Goal: Task Accomplishment & Management: Use online tool/utility

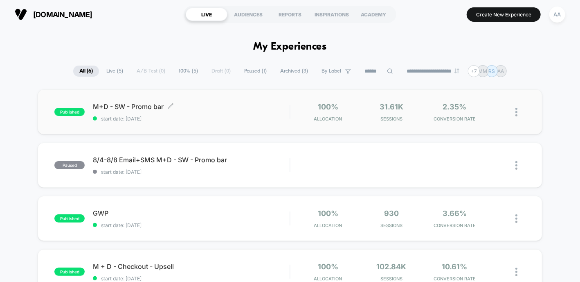
click at [60, 116] on div "published M+D - SW - Promo bar Click to edit experience details Click to edit e…" at bounding box center [171, 111] width 235 height 19
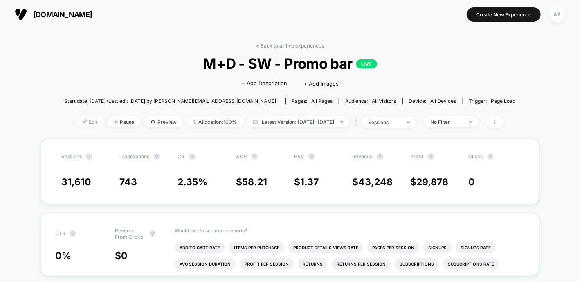
click at [77, 119] on span "Edit" at bounding box center [90, 121] width 27 height 11
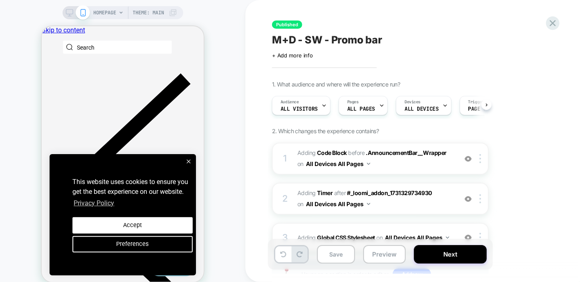
click at [310, 109] on span "All Visitors" at bounding box center [299, 109] width 37 height 6
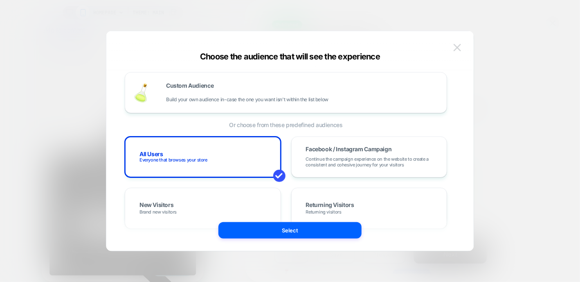
click at [458, 50] on img at bounding box center [457, 47] width 7 height 7
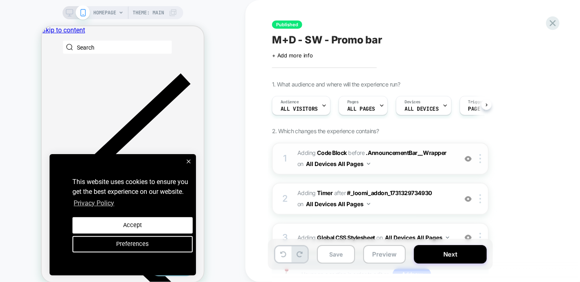
click at [284, 161] on div "1" at bounding box center [285, 158] width 8 height 16
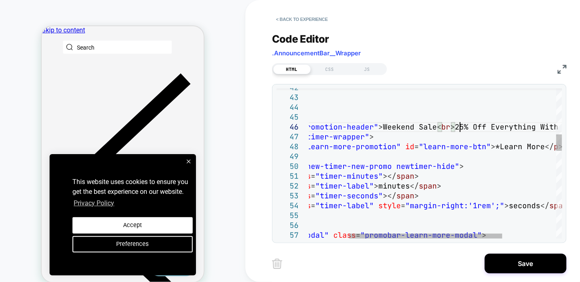
scroll to position [49, 216]
drag, startPoint x: 468, startPoint y: 126, endPoint x: 455, endPoint y: 126, distance: 13.1
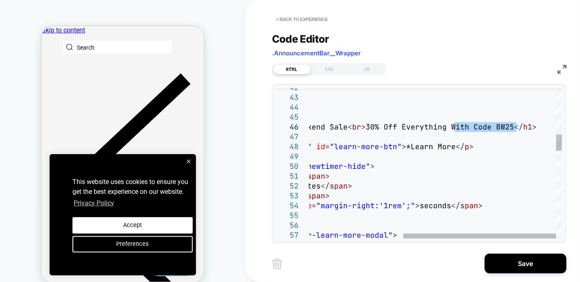
drag, startPoint x: 455, startPoint y: 125, endPoint x: 516, endPoint y: 126, distance: 61.4
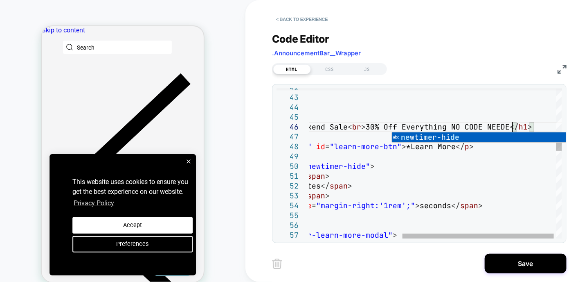
scroll to position [49, 362]
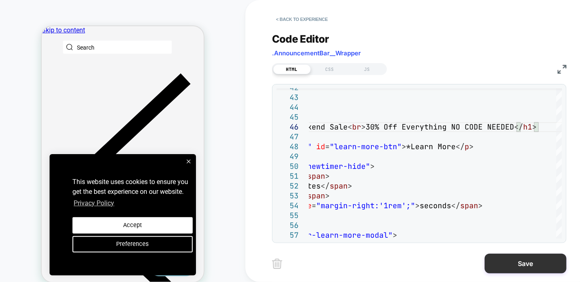
type textarea "**********"
click at [498, 257] on button "Save" at bounding box center [526, 263] width 82 height 20
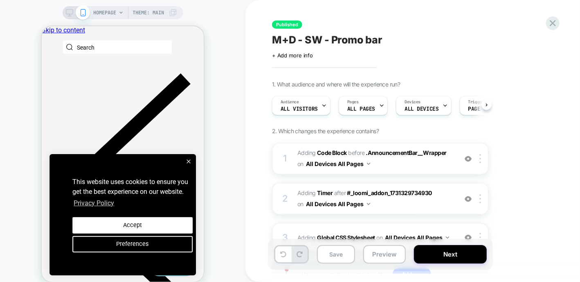
scroll to position [0, 0]
click at [343, 254] on button "Save" at bounding box center [336, 254] width 38 height 18
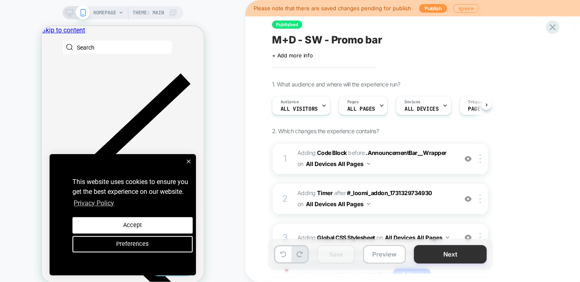
click at [464, 258] on button "Next" at bounding box center [450, 254] width 73 height 18
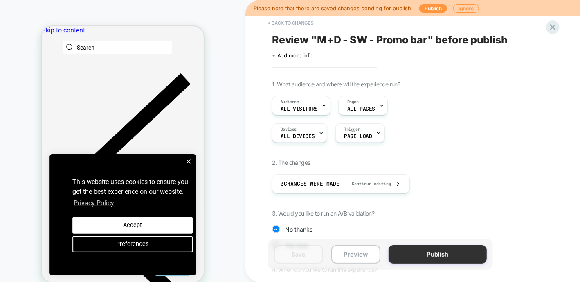
click at [422, 253] on button "Publish" at bounding box center [438, 254] width 98 height 18
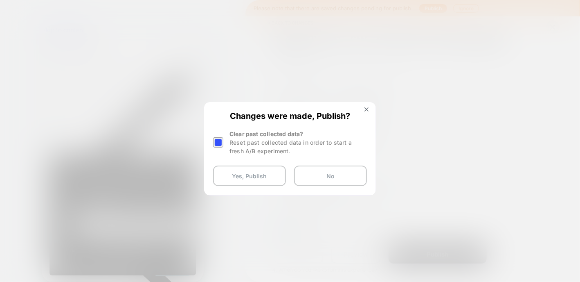
click at [218, 147] on div at bounding box center [219, 142] width 12 height 26
click at [216, 146] on div at bounding box center [218, 142] width 10 height 10
click at [237, 176] on button "Yes, Publish" at bounding box center [249, 175] width 73 height 20
